Goal: Use online tool/utility

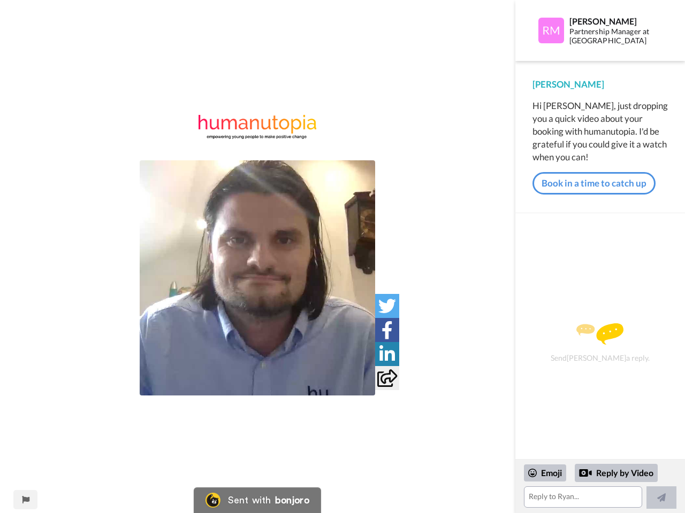
click at [257, 278] on img at bounding box center [257, 277] width 235 height 235
click at [387, 306] on icon at bounding box center [387, 306] width 18 height 18
click at [387, 330] on icon at bounding box center [386, 330] width 11 height 18
click at [387, 354] on icon at bounding box center [387, 355] width 16 height 18
click at [387, 378] on icon at bounding box center [387, 379] width 20 height 18
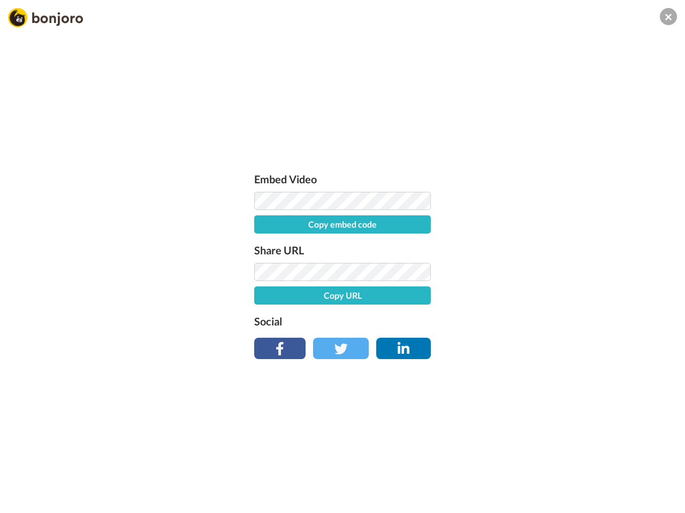
click at [25, 500] on div "Embed Video Copy embed code Share URL Copy URL Social" at bounding box center [342, 314] width 685 height 513
click at [600, 487] on div "Embed Video Copy embed code Share URL Copy URL Social" at bounding box center [342, 314] width 685 height 513
click at [545, 473] on div "Embed Video Copy embed code Share URL Copy URL Social" at bounding box center [342, 314] width 685 height 513
click at [616, 473] on div "Embed Video Copy embed code Share URL Copy URL Social" at bounding box center [342, 314] width 685 height 513
click at [661, 498] on div "Embed Video Copy embed code Share URL Copy URL Social" at bounding box center [342, 314] width 685 height 513
